Goal: Task Accomplishment & Management: Complete application form

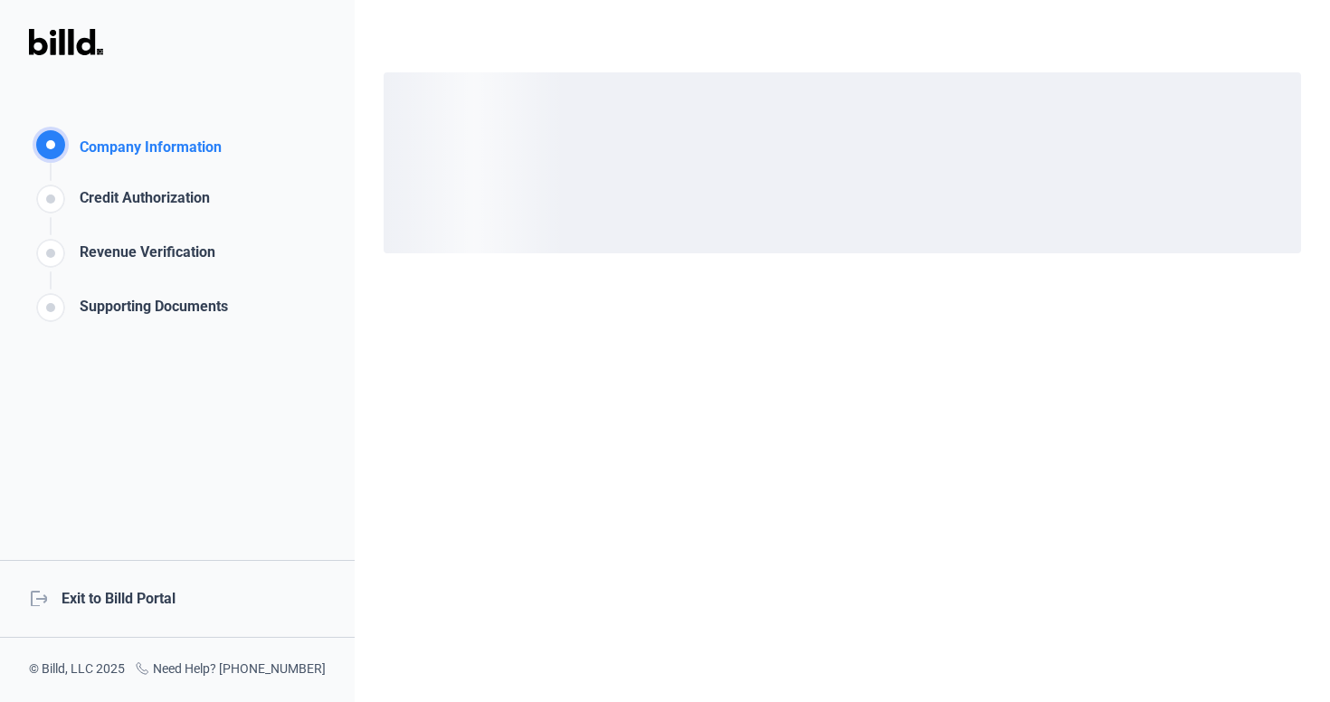
click at [183, 601] on div "logout Exit to Billd Portal" at bounding box center [177, 599] width 355 height 78
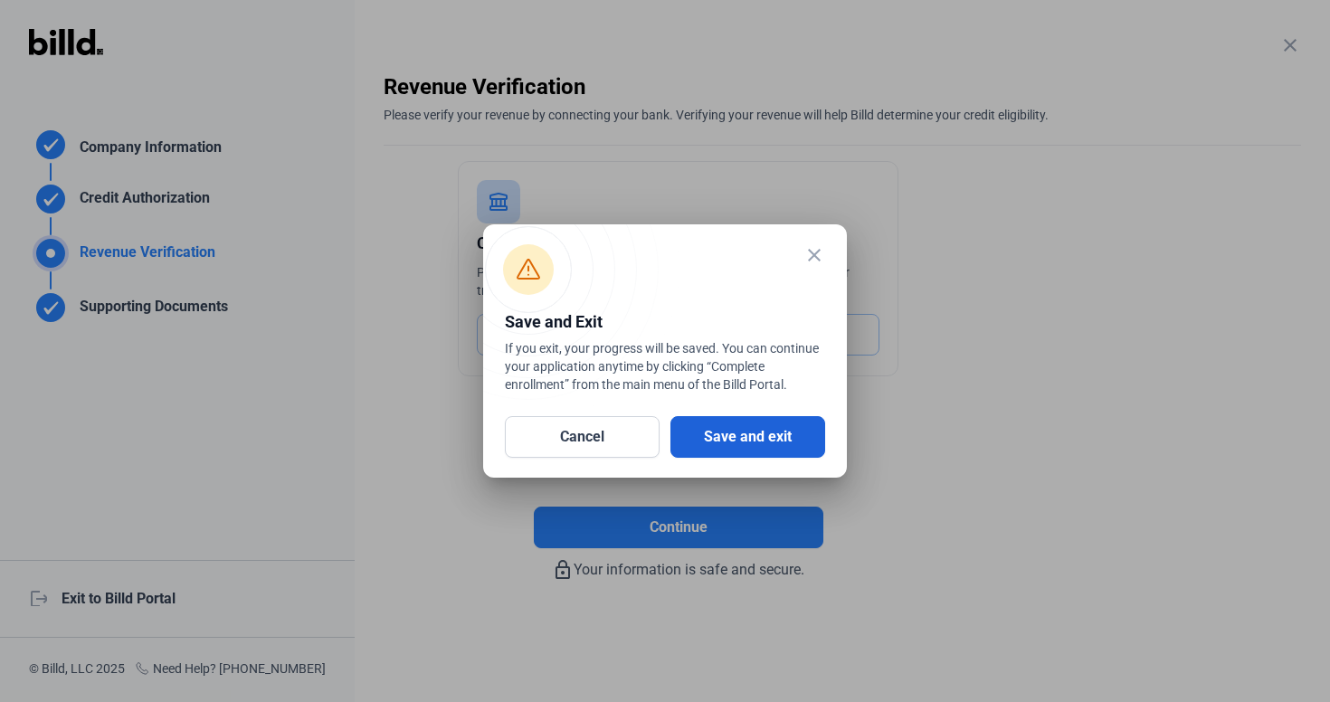
click at [740, 438] on button "Save and exit" at bounding box center [748, 437] width 155 height 42
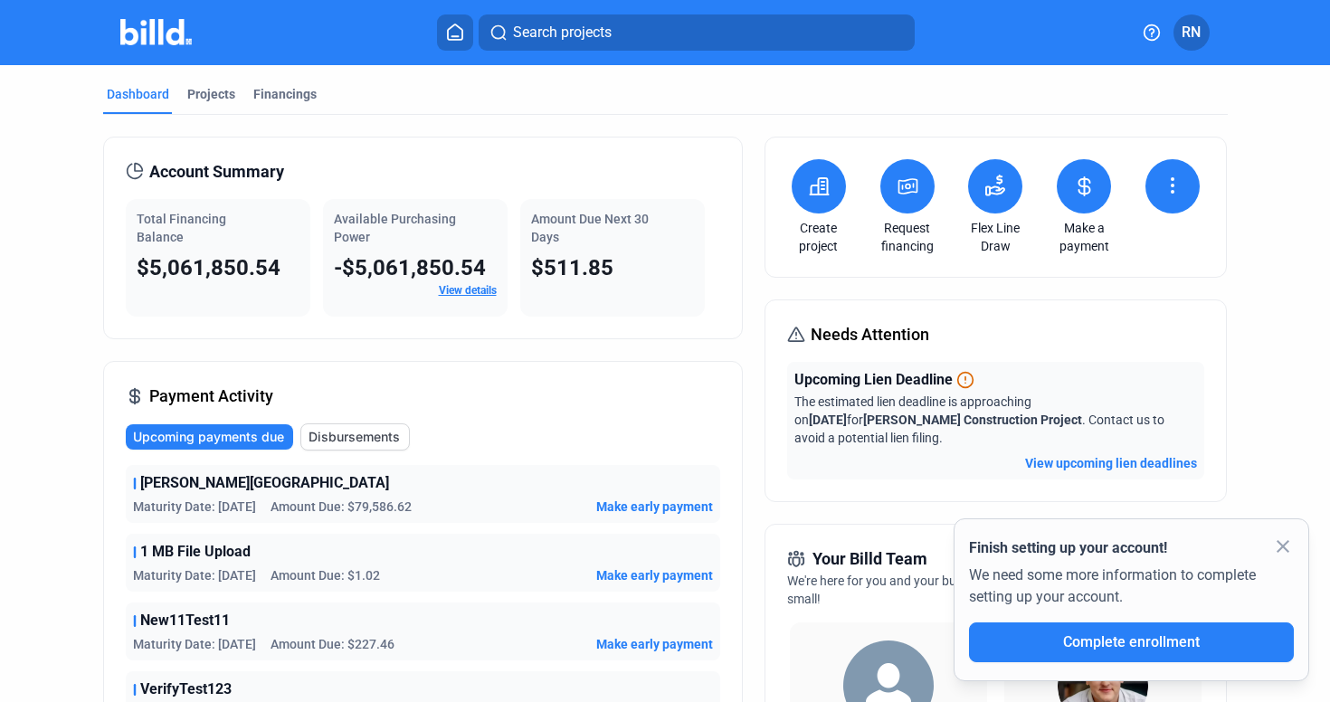
click at [23, 134] on div "Dashboard Projects Financings Account Summary Total Financing Balance $5,061,85…" at bounding box center [665, 683] width 1330 height 1237
